Goal: Information Seeking & Learning: Learn about a topic

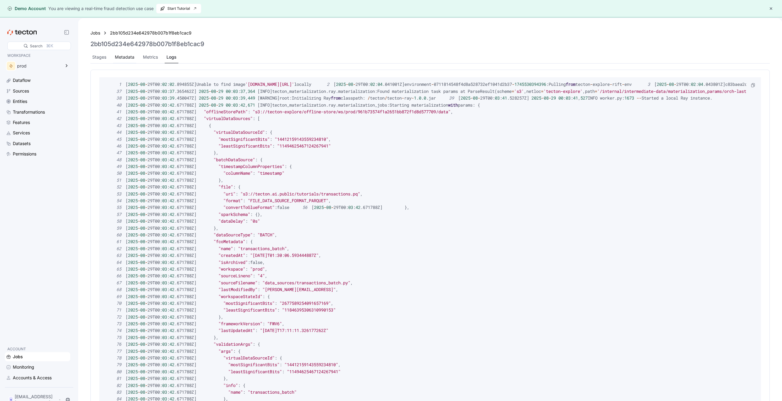
click at [133, 58] on div "Metadata" at bounding box center [125, 57] width 20 height 7
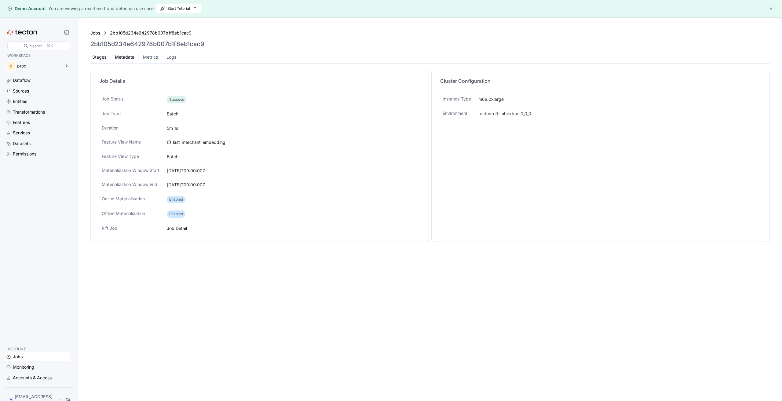
click at [107, 59] on div "Stages" at bounding box center [99, 57] width 18 height 12
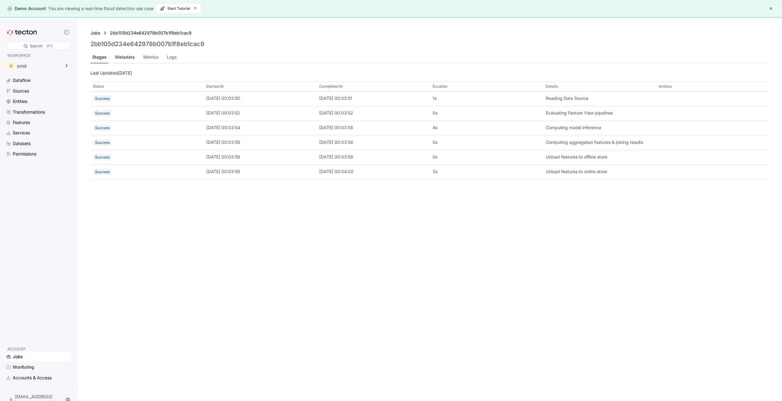
click at [119, 59] on div "Metadata" at bounding box center [125, 57] width 20 height 7
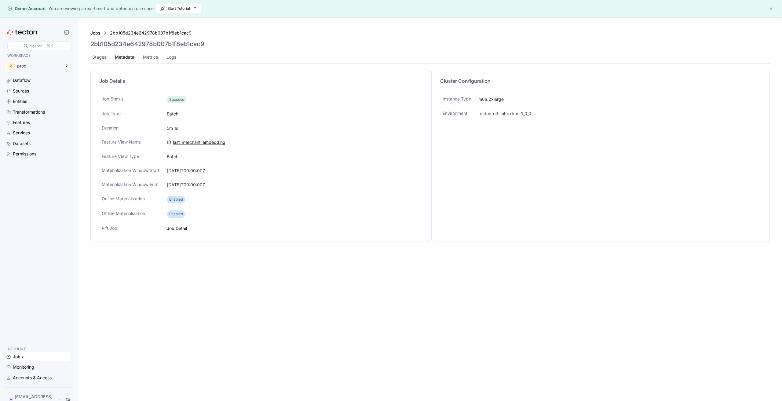
click at [250, 142] on div "last_merchant_embedding" at bounding box center [292, 142] width 251 height 7
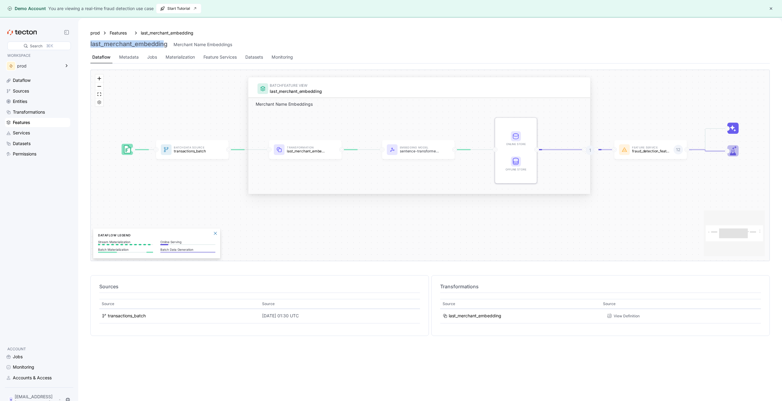
drag, startPoint x: 88, startPoint y: 46, endPoint x: 167, endPoint y: 46, distance: 78.8
click at [167, 46] on div "prod Features last_merchant_embedding last_merchant_embedding Merchant Name Emb…" at bounding box center [430, 45] width 694 height 45
click at [167, 46] on h3 "last_merchant_embedding" at bounding box center [128, 43] width 77 height 7
drag, startPoint x: 151, startPoint y: 44, endPoint x: 91, endPoint y: 43, distance: 60.2
click at [91, 43] on h3 "last_merchant_embedding" at bounding box center [128, 43] width 77 height 7
